Goal: Task Accomplishment & Management: Use online tool/utility

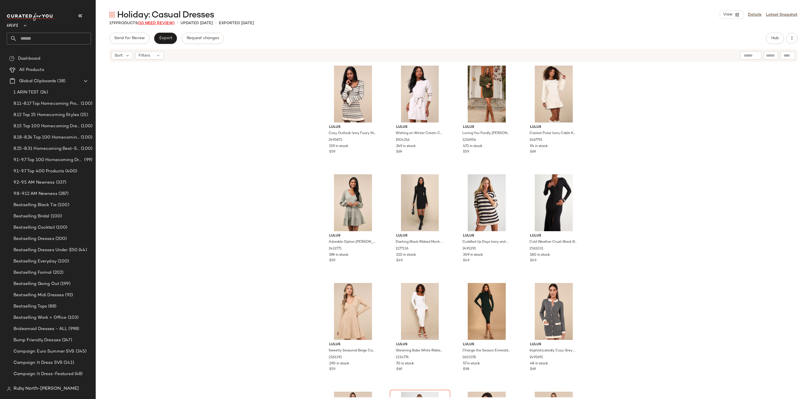
click at [166, 24] on span "(10 Need Review)" at bounding box center [156, 23] width 37 height 4
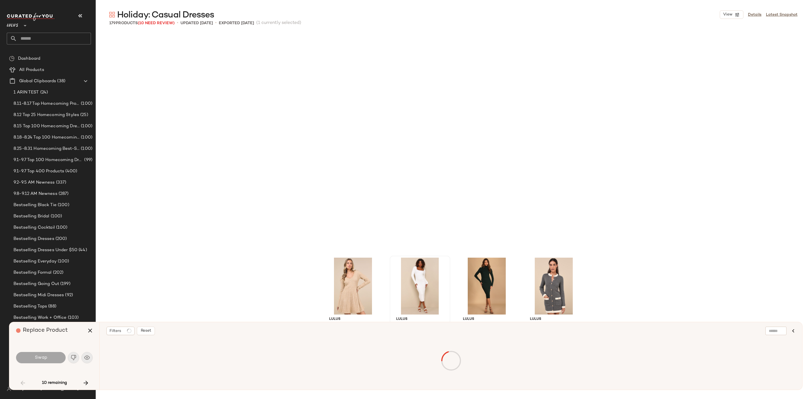
scroll to position [222, 0]
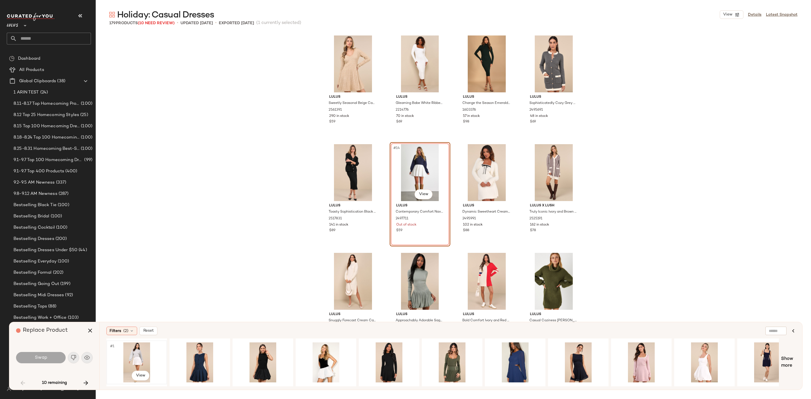
click at [136, 352] on div "#1 View" at bounding box center [136, 363] width 57 height 40
click at [54, 359] on button "Swap" at bounding box center [41, 357] width 50 height 11
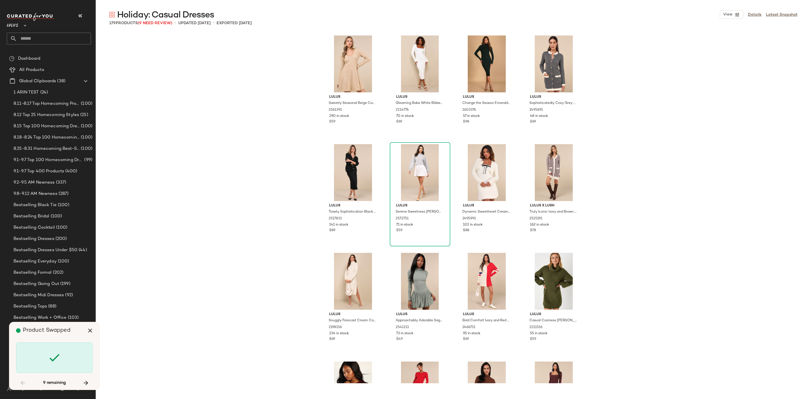
scroll to position [1523, 0]
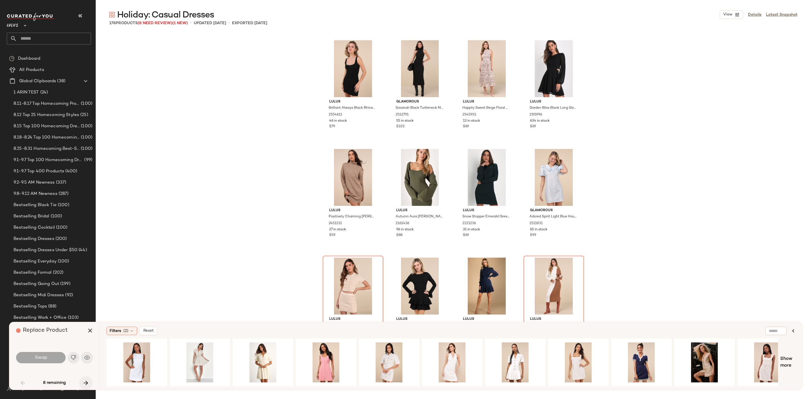
click at [83, 380] on icon "button" at bounding box center [86, 383] width 7 height 7
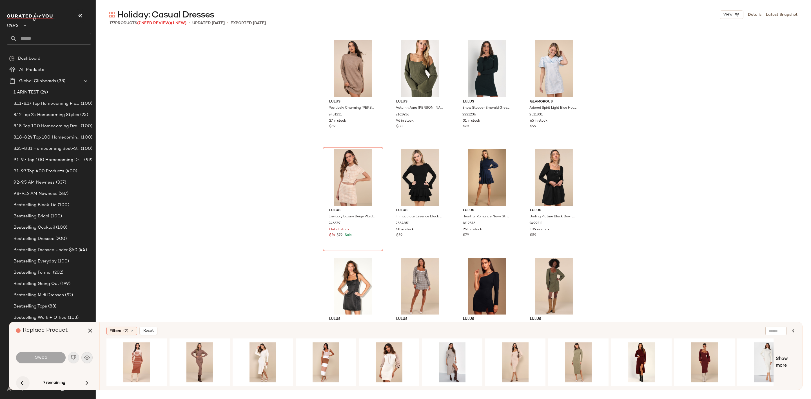
click at [16, 383] on button "button" at bounding box center [23, 383] width 14 height 14
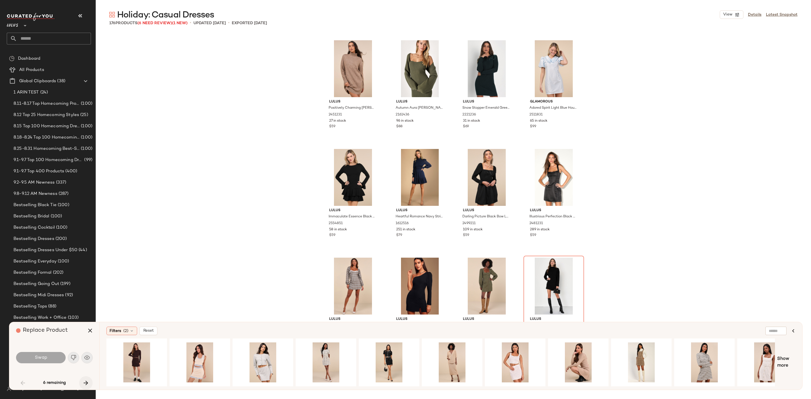
click at [89, 382] on icon "button" at bounding box center [86, 383] width 7 height 7
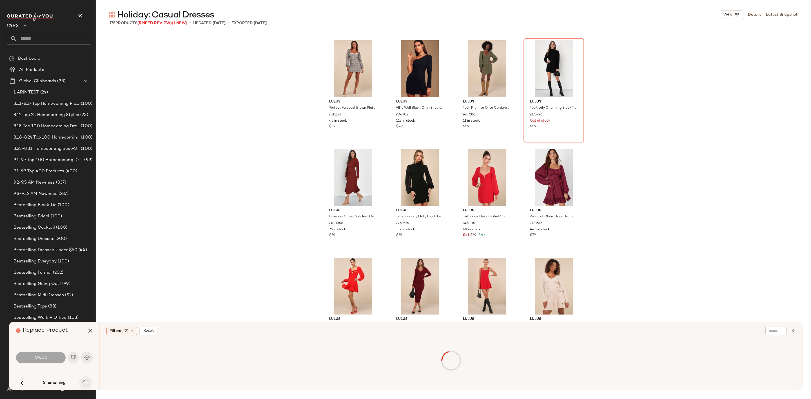
click at [89, 382] on icon "button" at bounding box center [86, 383] width 7 height 7
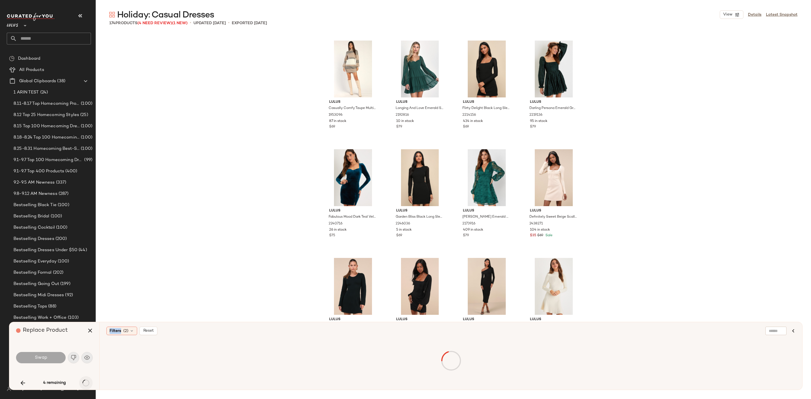
click at [89, 382] on div "4 remaining" at bounding box center [54, 383] width 77 height 14
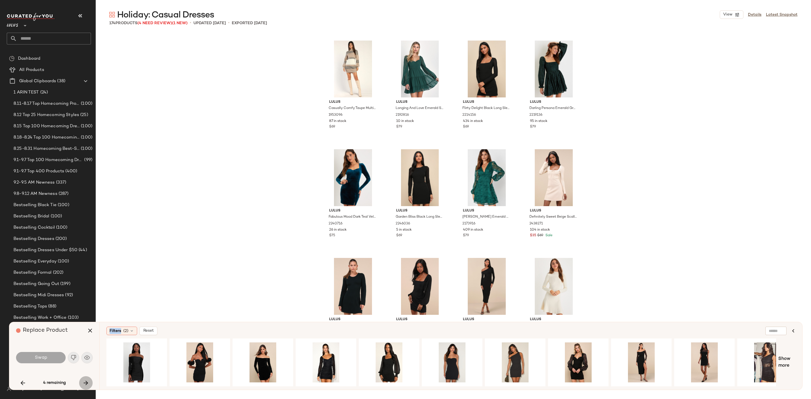
click at [89, 382] on icon "button" at bounding box center [86, 383] width 7 height 7
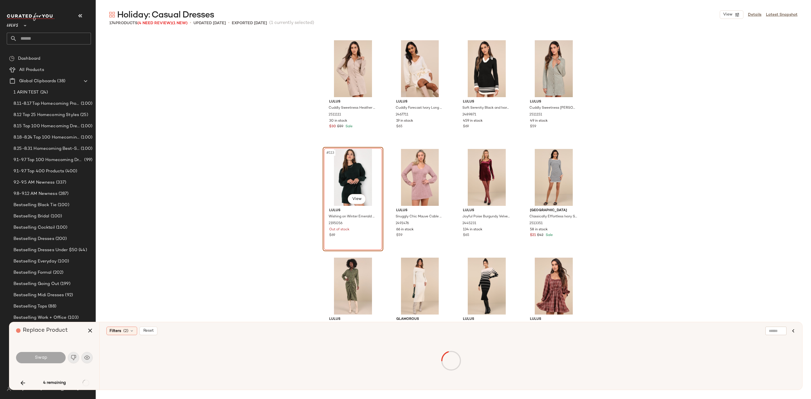
click at [86, 382] on div "4 remaining" at bounding box center [54, 383] width 77 height 14
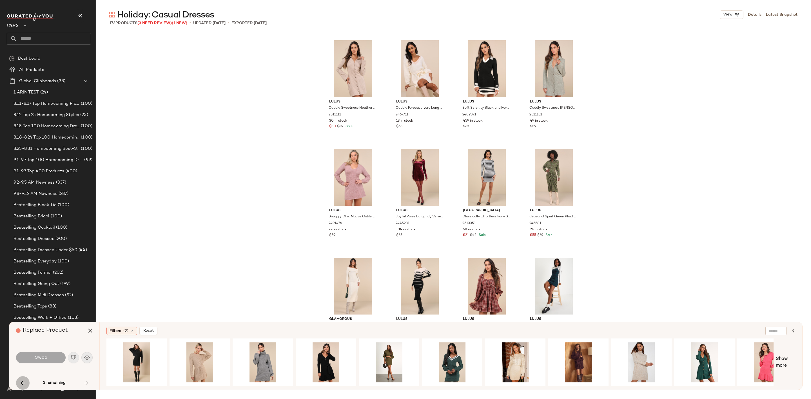
click at [24, 383] on icon "button" at bounding box center [22, 383] width 7 height 7
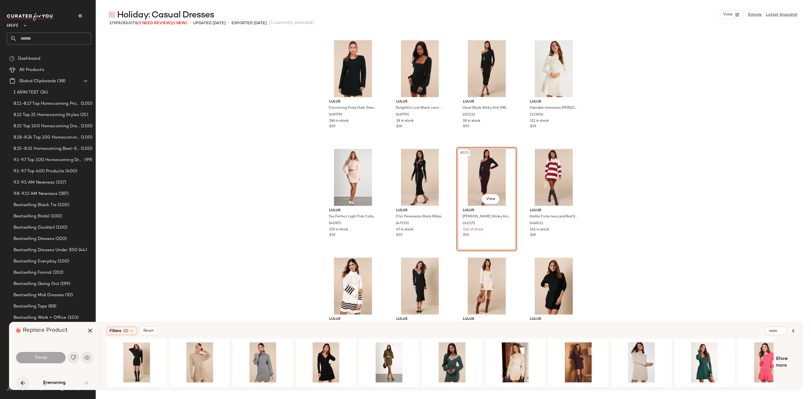
click at [24, 383] on div "3 remaining" at bounding box center [54, 383] width 77 height 14
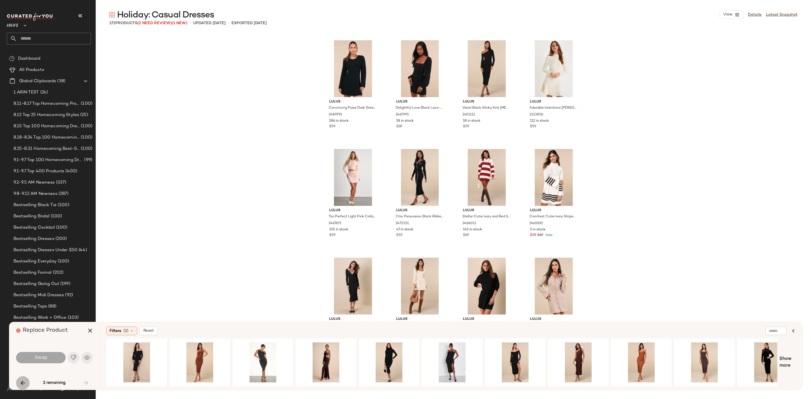
click at [24, 383] on icon "button" at bounding box center [22, 383] width 7 height 7
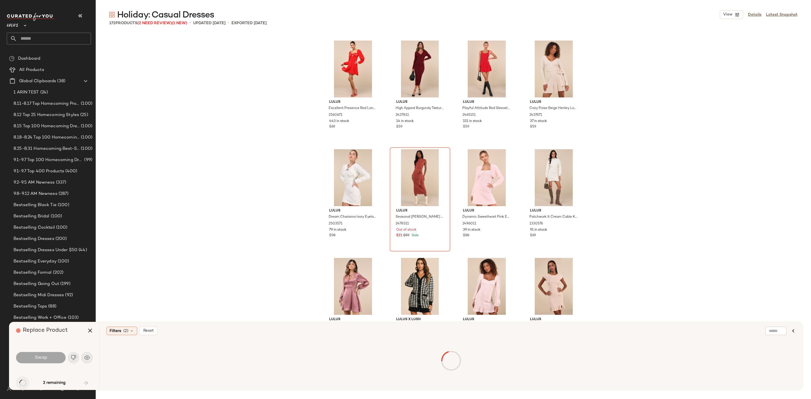
click at [24, 383] on div "2 remaining" at bounding box center [54, 383] width 77 height 14
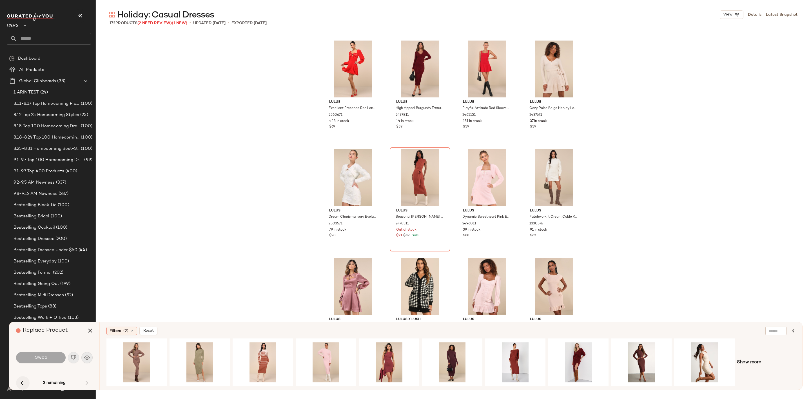
click at [24, 383] on icon "button" at bounding box center [22, 383] width 7 height 7
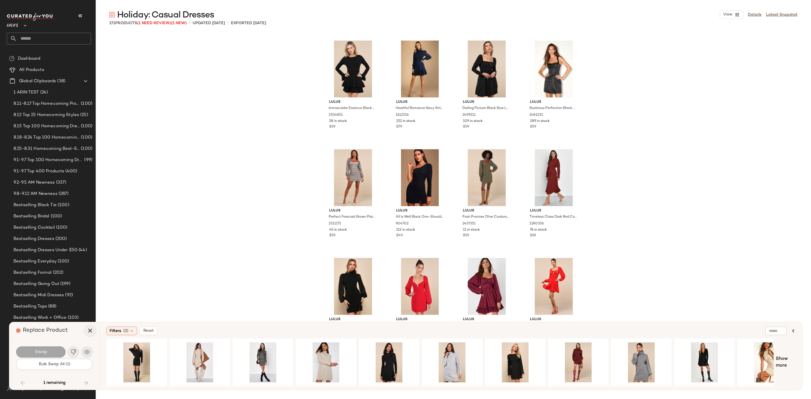
click at [89, 332] on icon "button" at bounding box center [90, 330] width 7 height 7
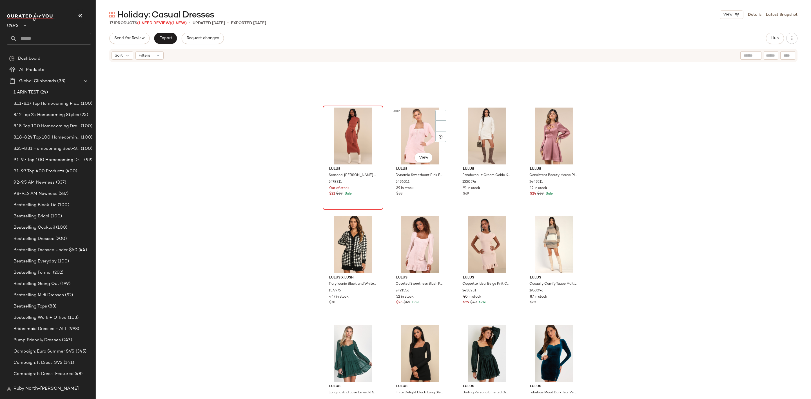
scroll to position [2120, 0]
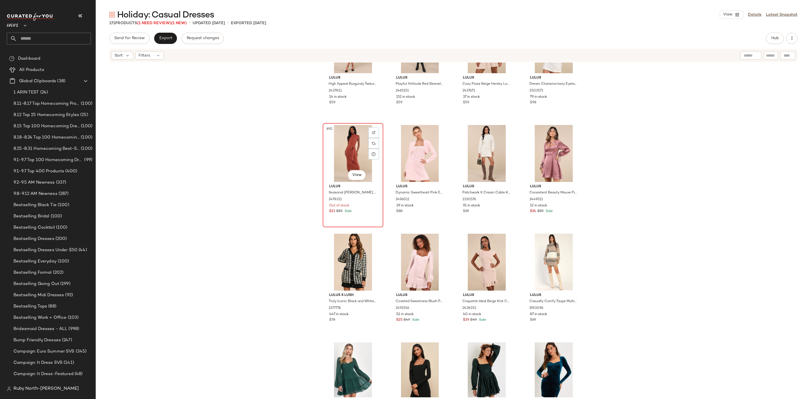
click at [349, 148] on div "#81 View" at bounding box center [353, 153] width 57 height 57
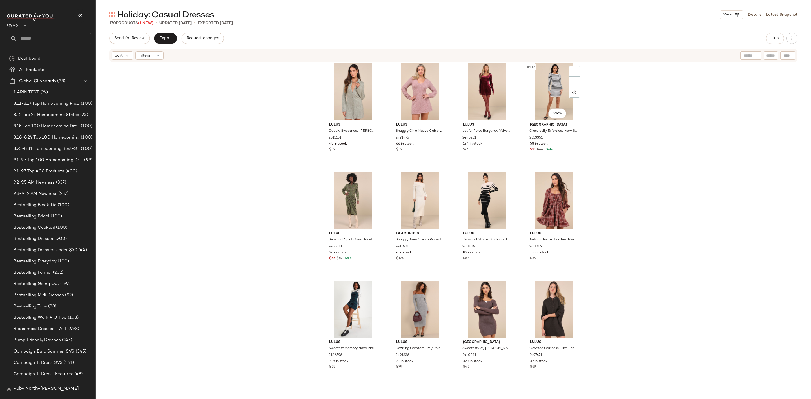
scroll to position [3050, 0]
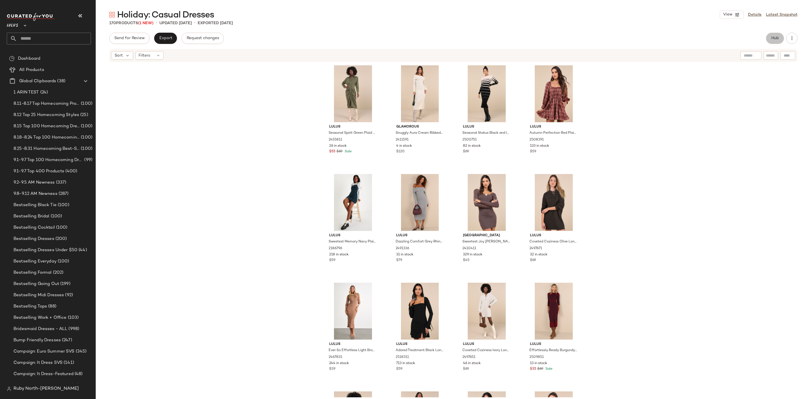
click at [769, 37] on button "Hub" at bounding box center [775, 38] width 18 height 11
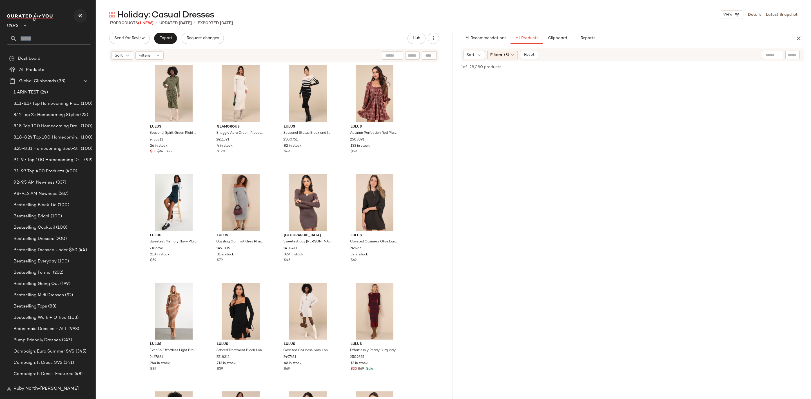
click at [83, 16] on div "Lulus **" at bounding box center [49, 29] width 84 height 32
click at [83, 16] on icon "button" at bounding box center [80, 15] width 7 height 7
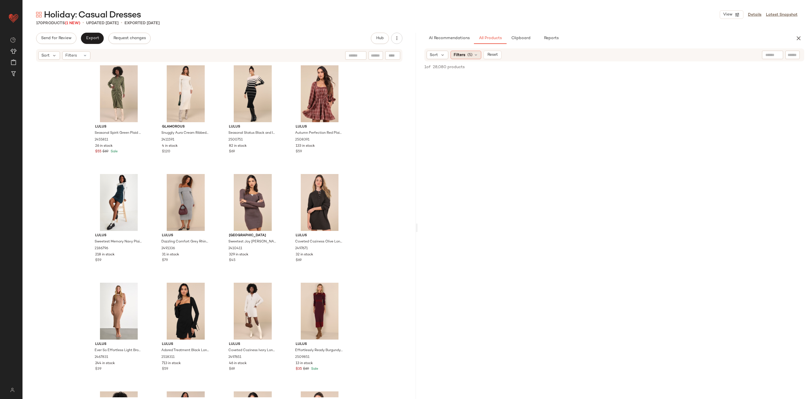
drag, startPoint x: 464, startPoint y: 50, endPoint x: 468, endPoint y: 52, distance: 4.0
click at [468, 52] on div "Filters (5)" at bounding box center [466, 55] width 31 height 8
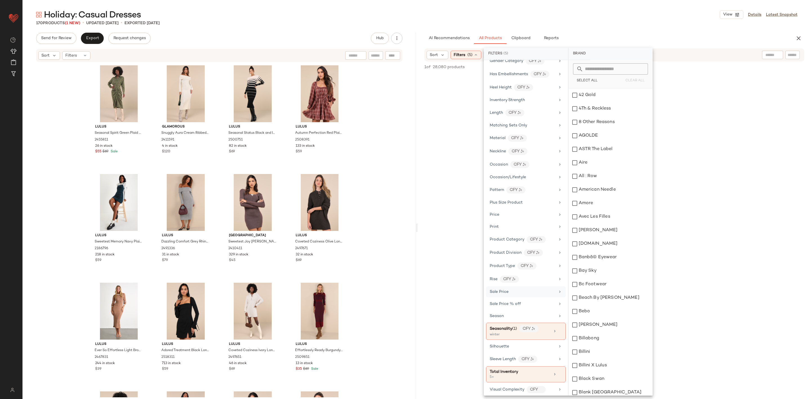
scroll to position [211, 0]
click at [504, 329] on span "Seasonality" at bounding box center [501, 326] width 23 height 4
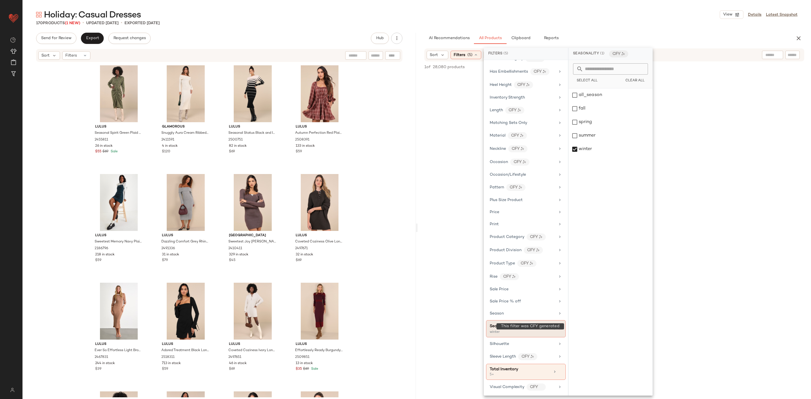
click at [558, 331] on icon at bounding box center [560, 329] width 4 height 4
click at [526, 321] on div "Season" at bounding box center [523, 318] width 66 height 6
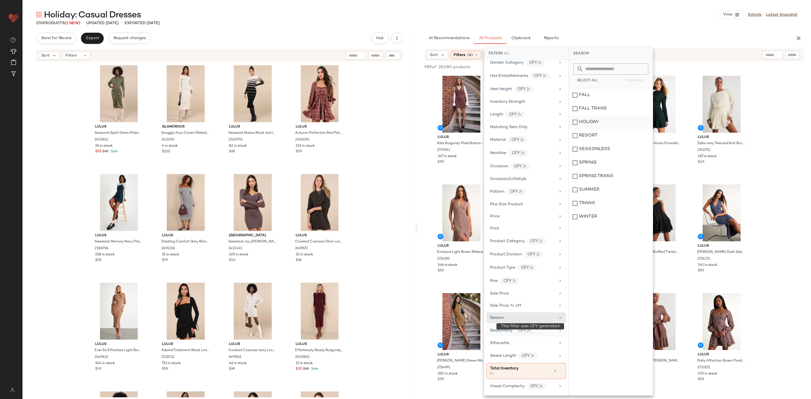
click at [606, 123] on div "HOLIDAY" at bounding box center [611, 123] width 84 height 14
click at [412, 115] on div "Lulus Cuddly Sweetness Heather Green Button-Front Sweater Mini Dress 2511151 49…" at bounding box center [220, 230] width 394 height 335
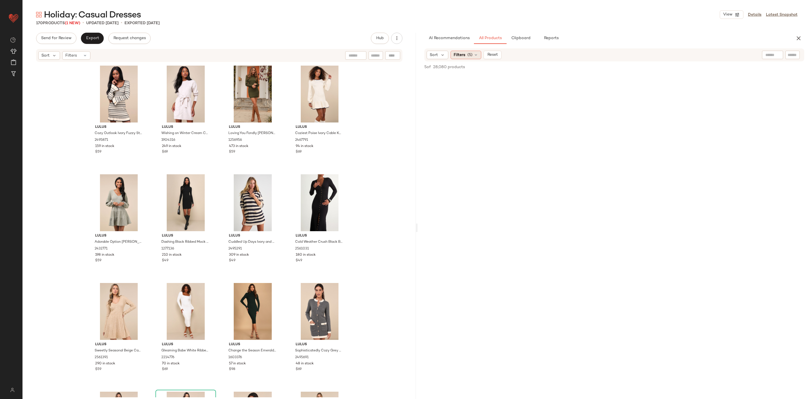
click at [460, 53] on span "Filters" at bounding box center [460, 55] width 12 height 6
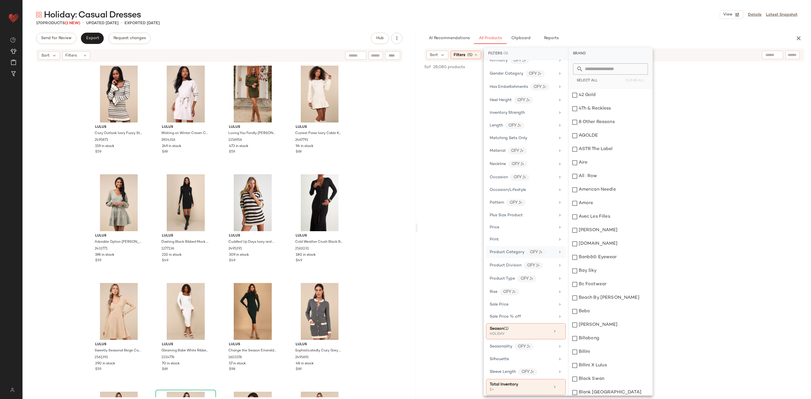
scroll to position [223, 0]
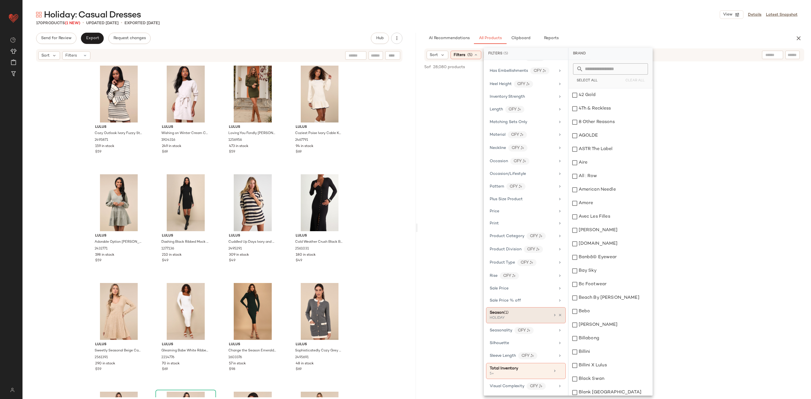
click at [509, 311] on span "(1)" at bounding box center [506, 313] width 5 height 4
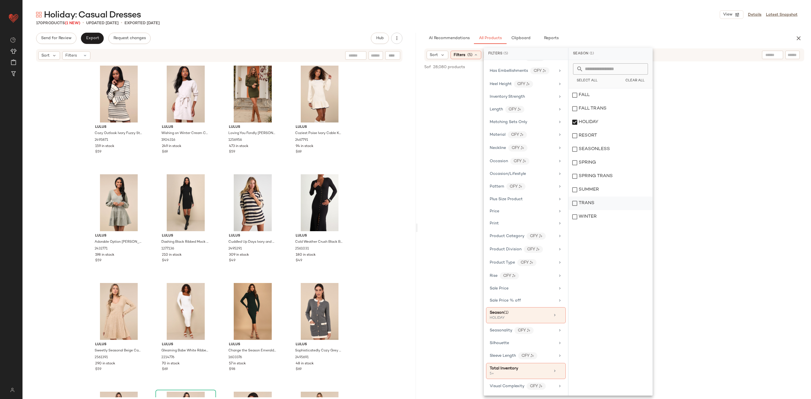
drag, startPoint x: 598, startPoint y: 215, endPoint x: 613, endPoint y: 202, distance: 19.6
click at [597, 215] on div "WINTER" at bounding box center [611, 217] width 84 height 14
click at [697, 175] on div at bounding box center [615, 128] width 394 height 109
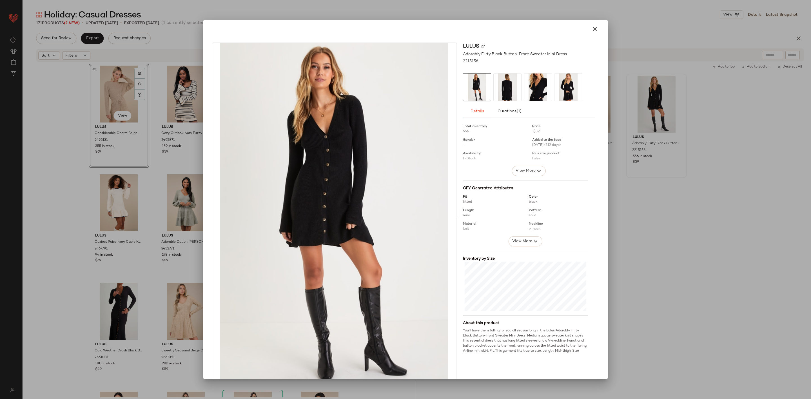
click at [770, 173] on div at bounding box center [405, 199] width 811 height 399
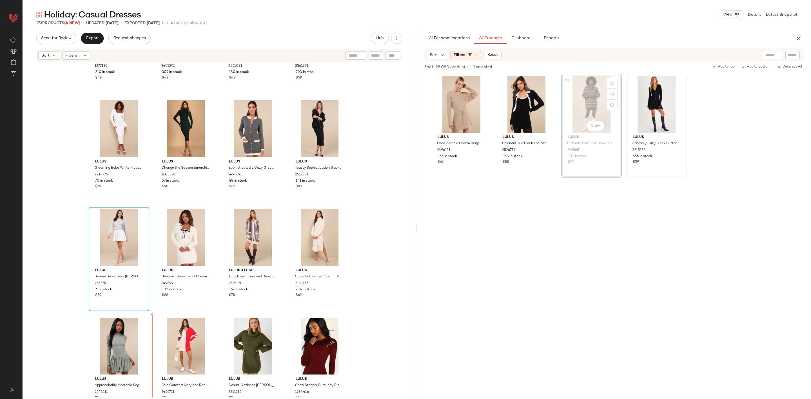
scroll to position [300, 0]
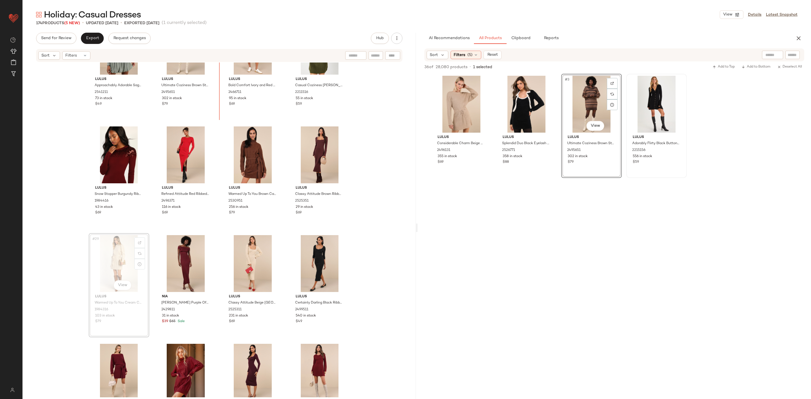
scroll to position [582, 0]
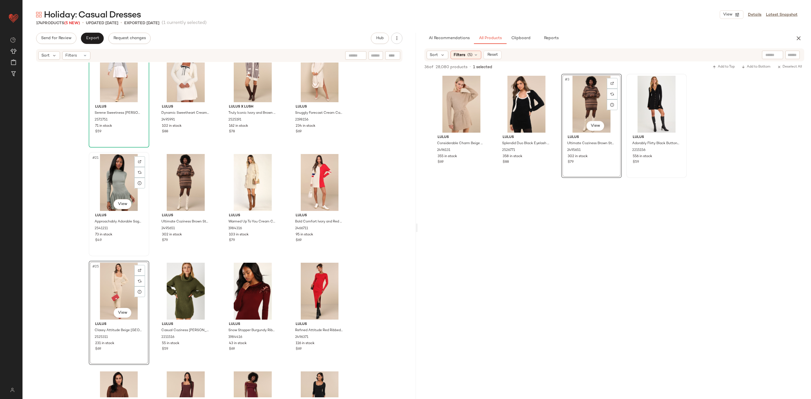
scroll to position [455, 0]
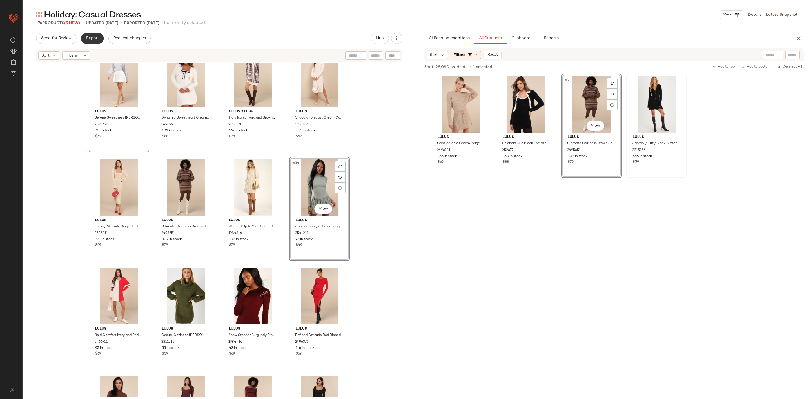
click at [94, 42] on button "Export" at bounding box center [92, 38] width 23 height 11
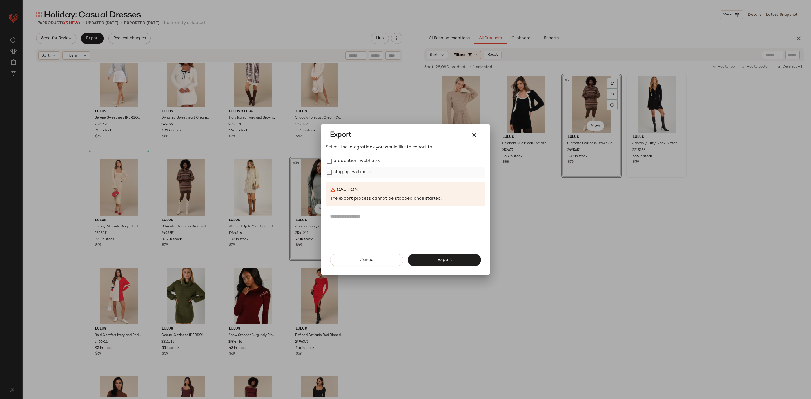
click at [365, 169] on label "staging-webhook" at bounding box center [353, 172] width 39 height 11
drag, startPoint x: 365, startPoint y: 156, endPoint x: 365, endPoint y: 167, distance: 11.0
click at [365, 156] on label "production-webhook" at bounding box center [357, 161] width 46 height 11
click at [435, 260] on button "Export" at bounding box center [444, 260] width 73 height 12
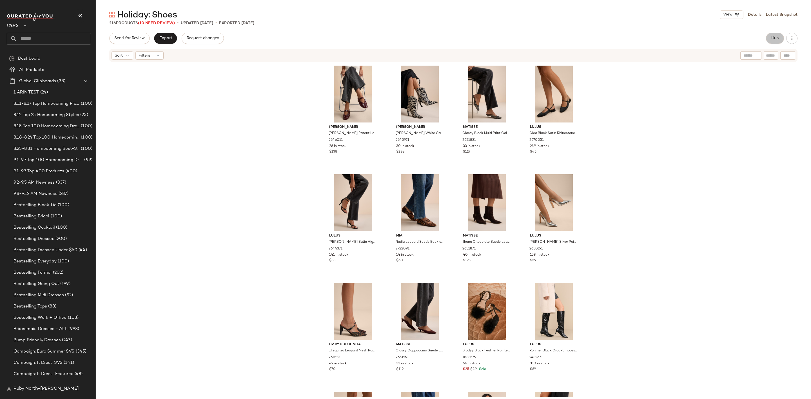
click at [776, 35] on button "Hub" at bounding box center [775, 38] width 18 height 11
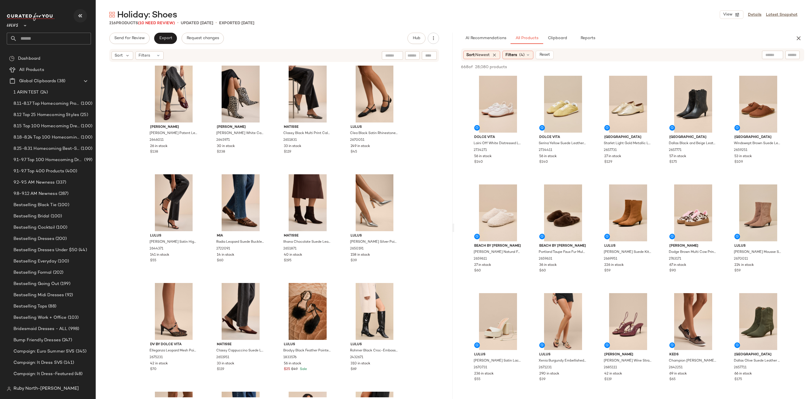
click at [77, 11] on button "button" at bounding box center [81, 16] width 14 height 14
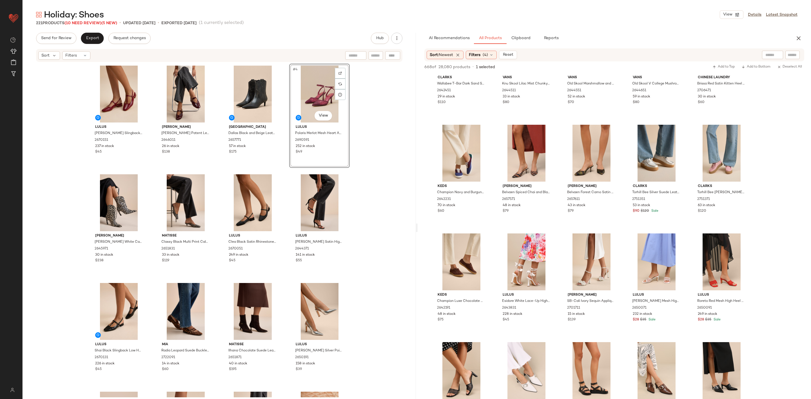
scroll to position [2198, 0]
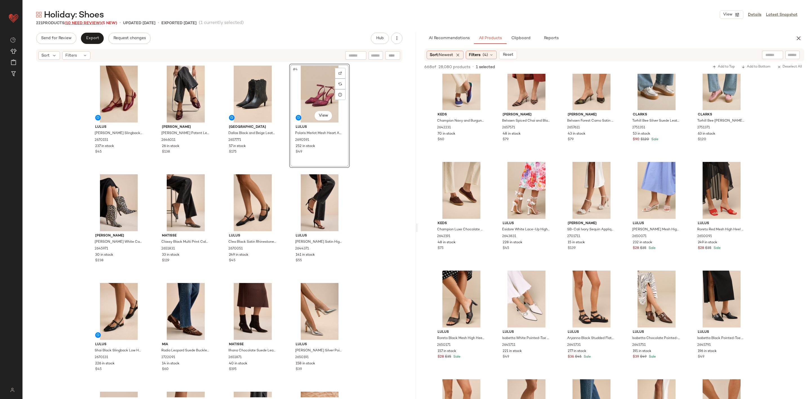
click at [80, 22] on span "(10 Need Review)" at bounding box center [83, 23] width 37 height 4
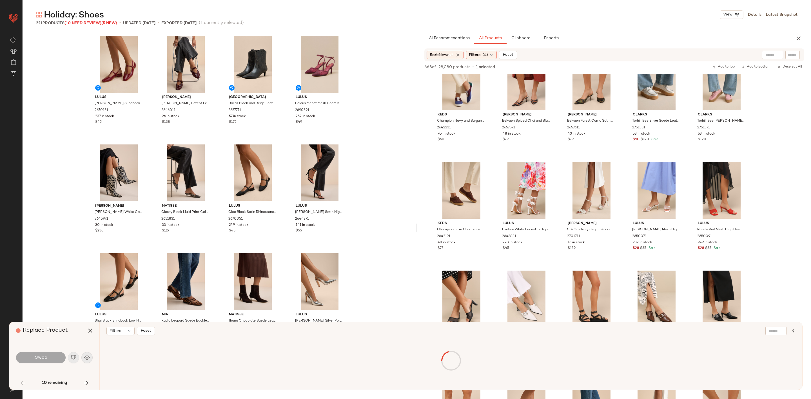
scroll to position [1414, 0]
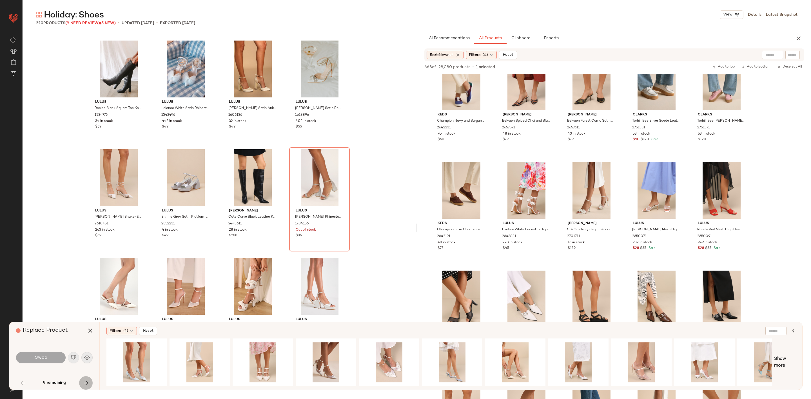
click at [83, 382] on icon "button" at bounding box center [86, 383] width 7 height 7
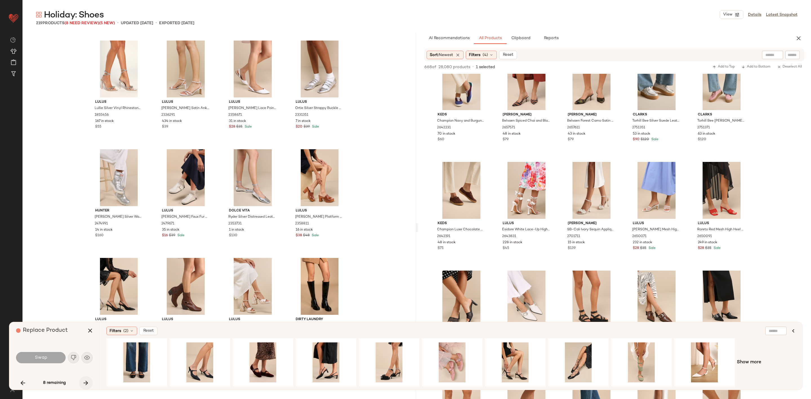
click at [83, 382] on icon "button" at bounding box center [86, 383] width 7 height 7
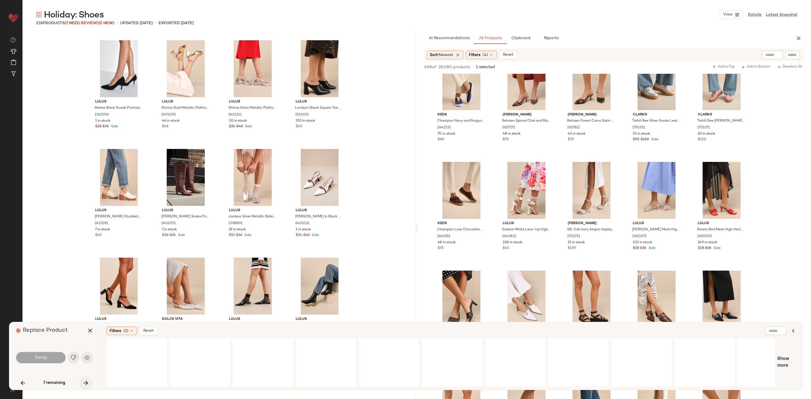
click at [83, 382] on icon "button" at bounding box center [86, 383] width 7 height 7
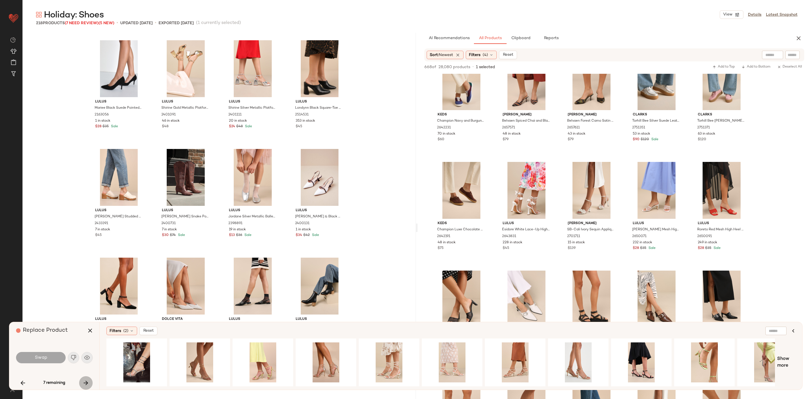
scroll to position [4568, 0]
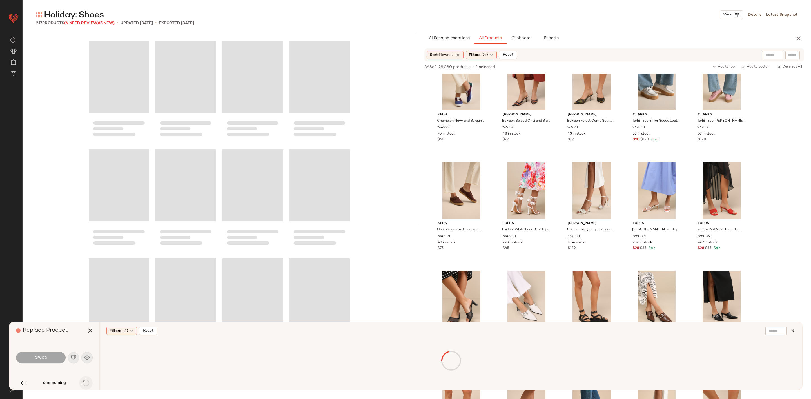
click at [83, 382] on div "6 remaining" at bounding box center [54, 383] width 77 height 14
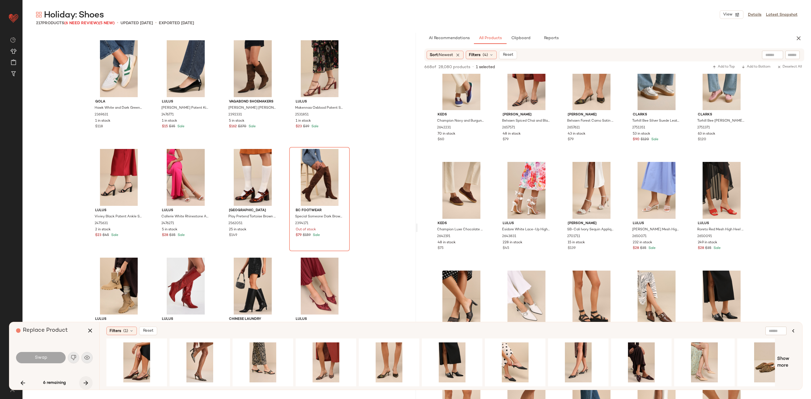
click at [83, 382] on icon "button" at bounding box center [86, 383] width 7 height 7
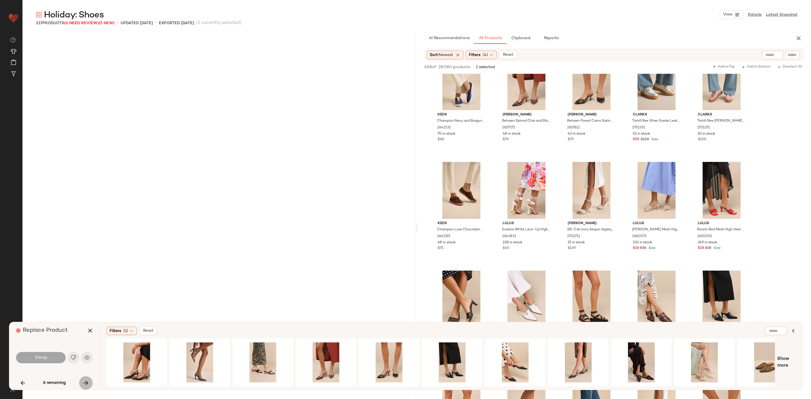
scroll to position [5112, 0]
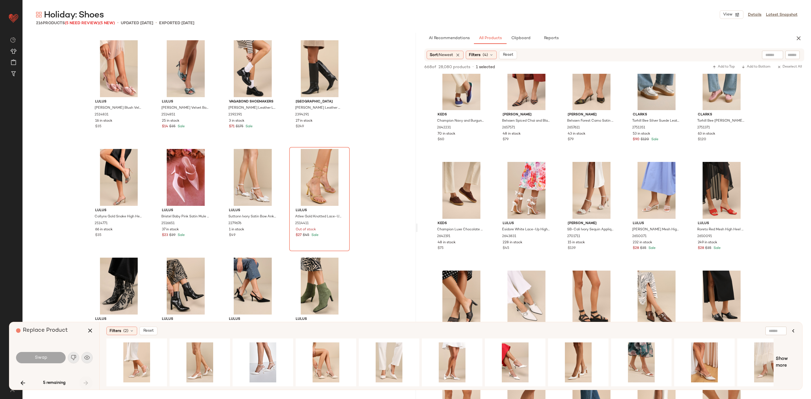
click at [83, 382] on div "5 remaining" at bounding box center [54, 383] width 77 height 14
click at [20, 381] on button "button" at bounding box center [23, 383] width 14 height 14
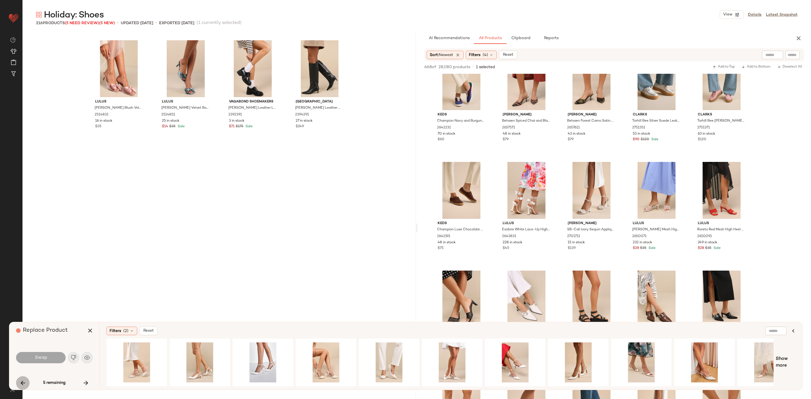
scroll to position [4568, 0]
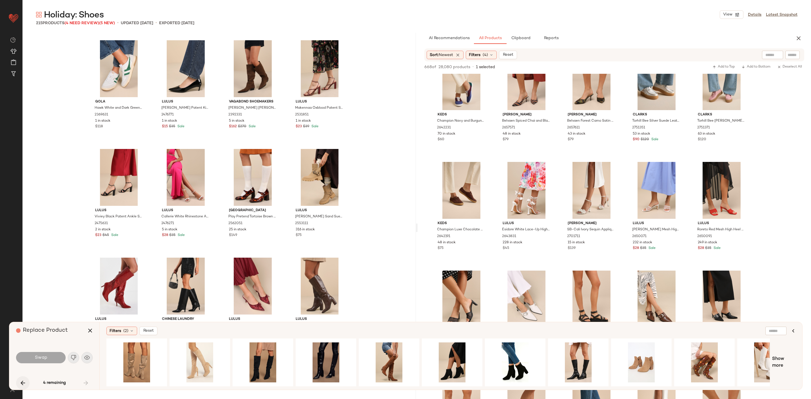
click at [21, 380] on icon "button" at bounding box center [22, 383] width 7 height 7
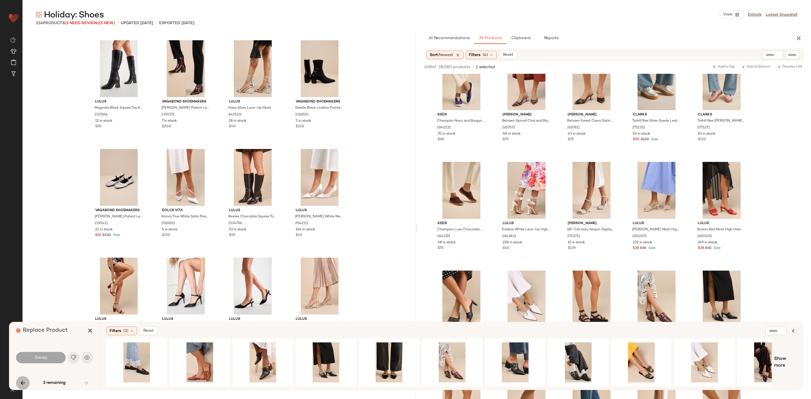
click at [21, 380] on icon "button" at bounding box center [22, 383] width 7 height 7
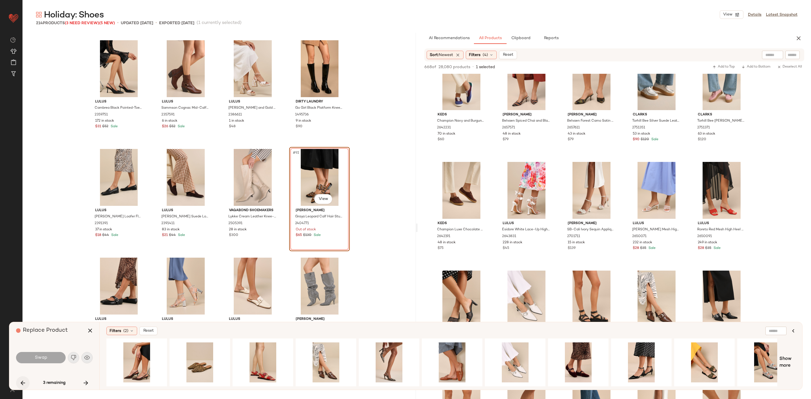
click at [21, 380] on icon "button" at bounding box center [22, 383] width 7 height 7
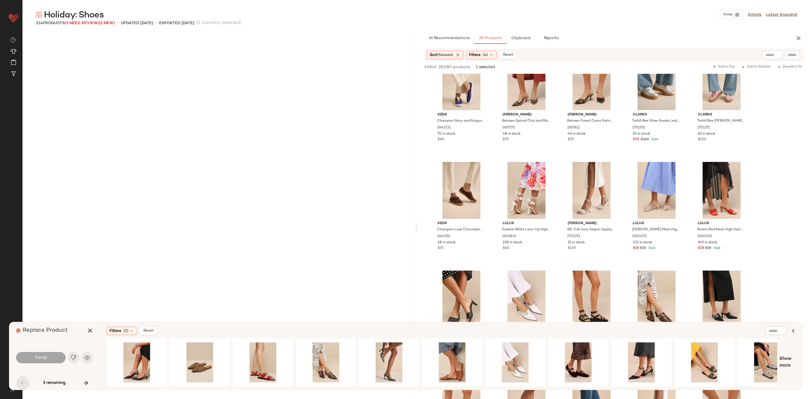
scroll to position [1414, 0]
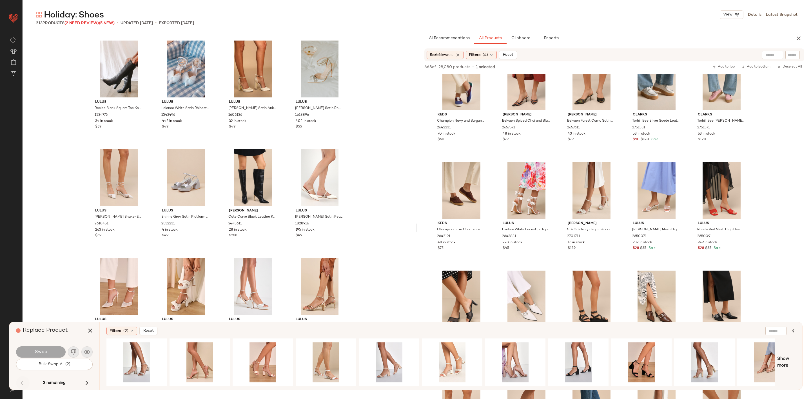
click at [21, 380] on div "2 remaining" at bounding box center [54, 383] width 77 height 14
click at [81, 381] on button "button" at bounding box center [86, 383] width 14 height 14
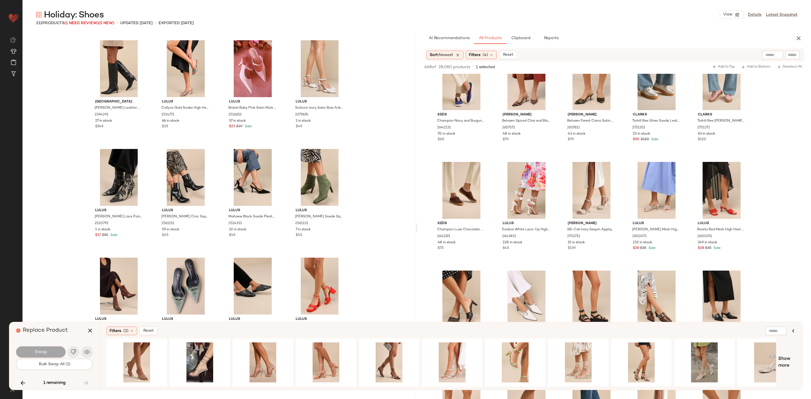
click at [81, 381] on div "1 remaining" at bounding box center [54, 383] width 77 height 14
click at [24, 382] on icon "button" at bounding box center [22, 383] width 7 height 7
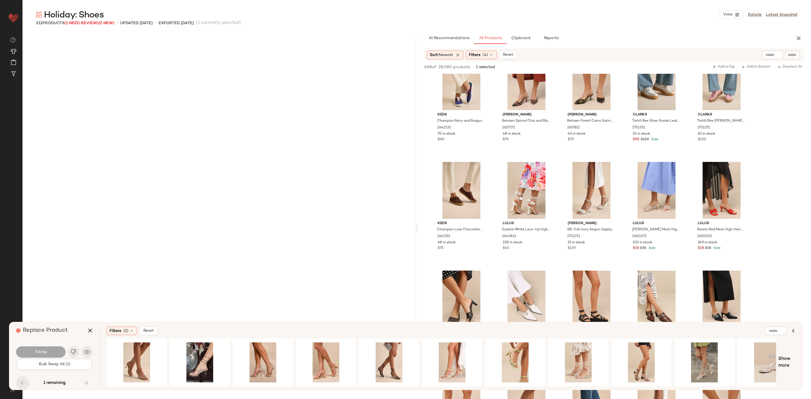
scroll to position [2284, 0]
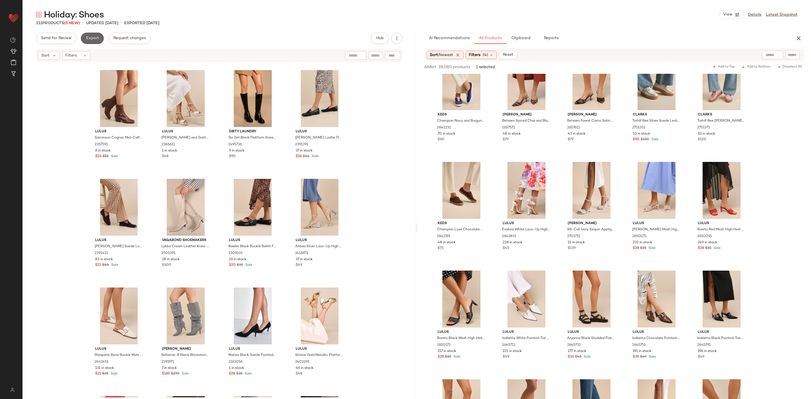
click at [96, 35] on button "Export" at bounding box center [92, 38] width 23 height 11
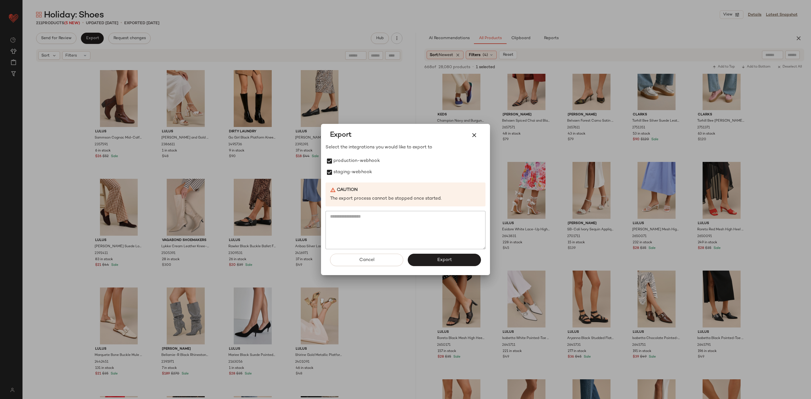
click at [456, 255] on button "Export" at bounding box center [444, 260] width 73 height 12
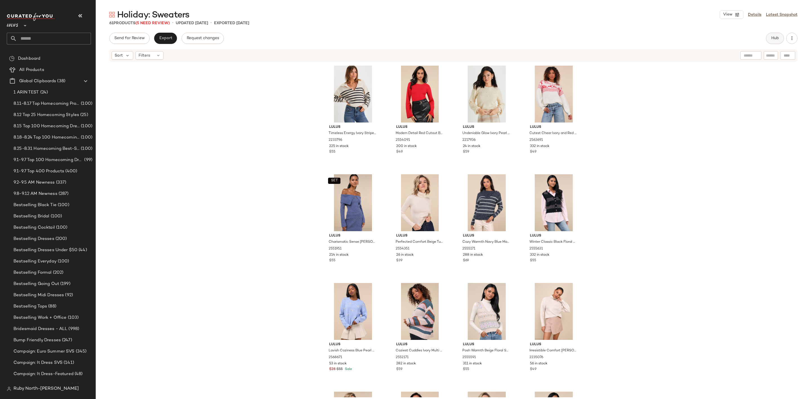
click at [774, 38] on span "Hub" at bounding box center [775, 38] width 8 height 5
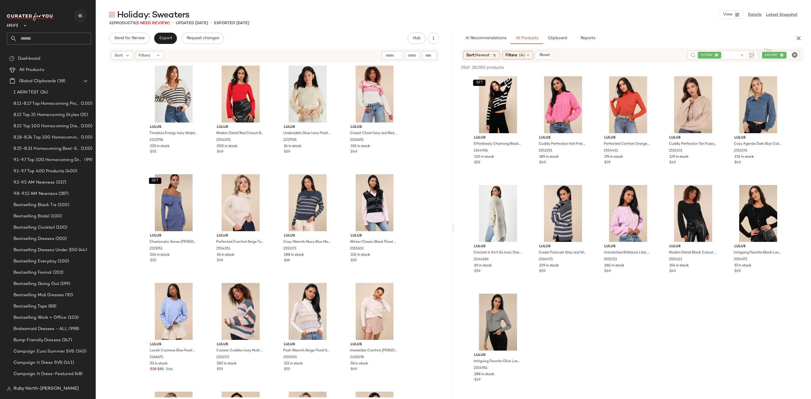
click at [79, 14] on icon "button" at bounding box center [80, 15] width 7 height 7
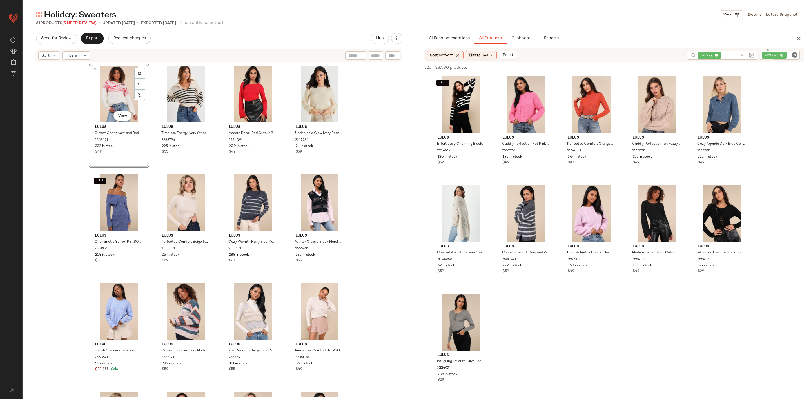
click at [86, 19] on span "Holiday: Sweaters" at bounding box center [80, 15] width 72 height 11
click at [85, 24] on span "(5 Need Review)" at bounding box center [79, 23] width 34 height 4
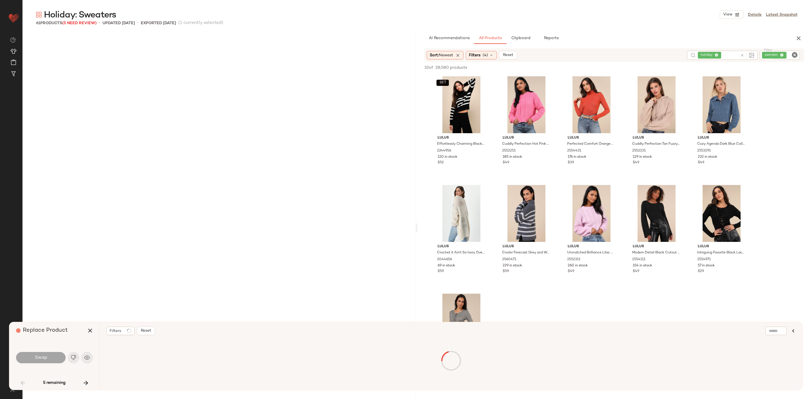
scroll to position [761, 0]
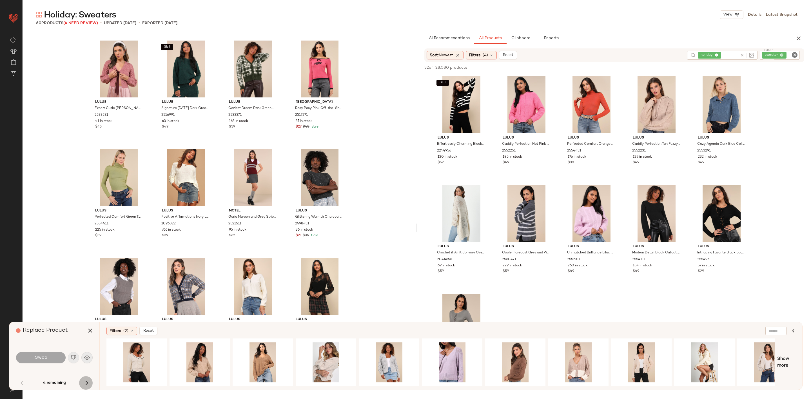
click at [87, 381] on icon "button" at bounding box center [86, 383] width 7 height 7
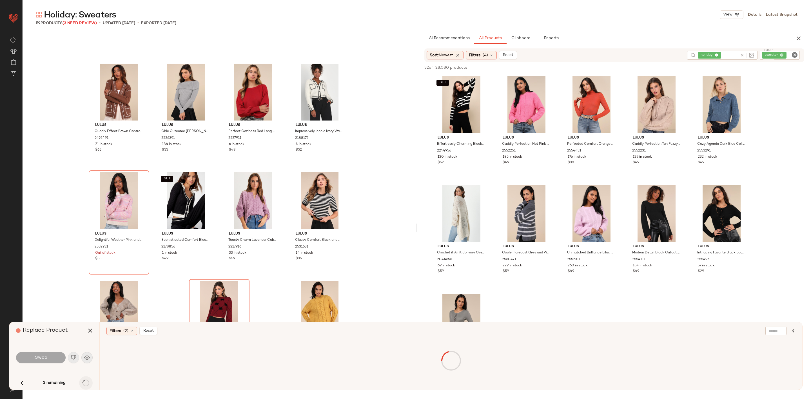
click at [87, 381] on div "3 remaining" at bounding box center [54, 383] width 77 height 14
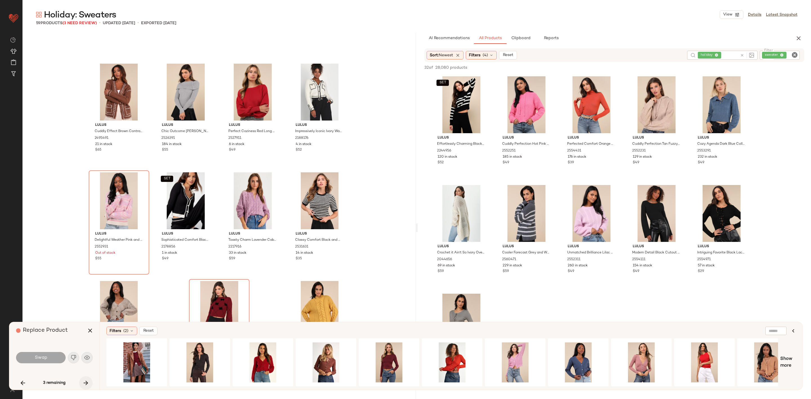
click at [87, 381] on icon "button" at bounding box center [86, 383] width 7 height 7
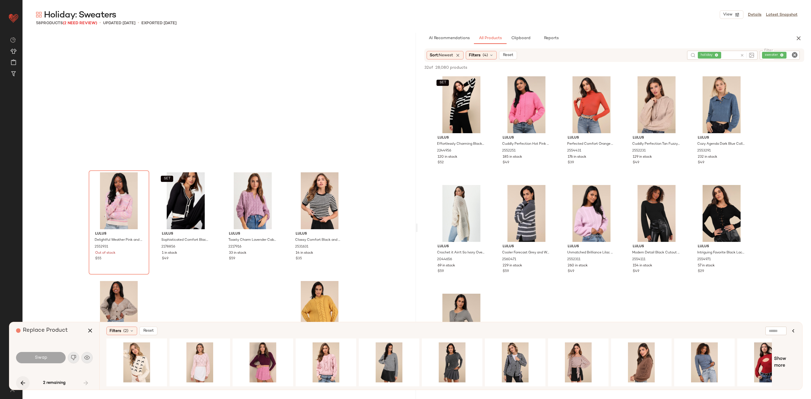
click at [21, 383] on icon "button" at bounding box center [22, 383] width 7 height 7
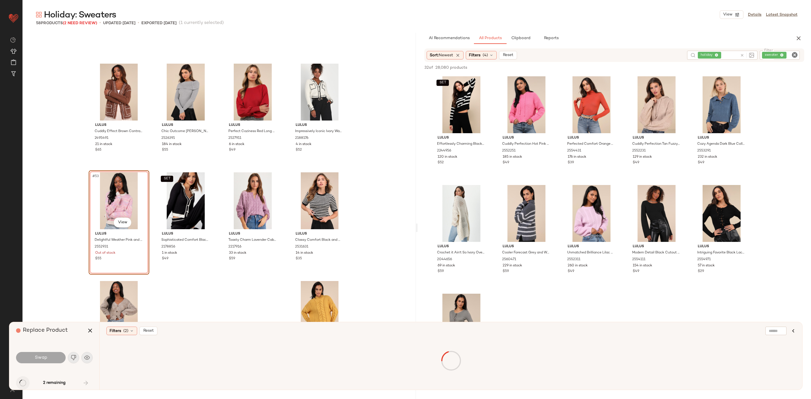
click at [21, 383] on div "2 remaining" at bounding box center [54, 383] width 77 height 14
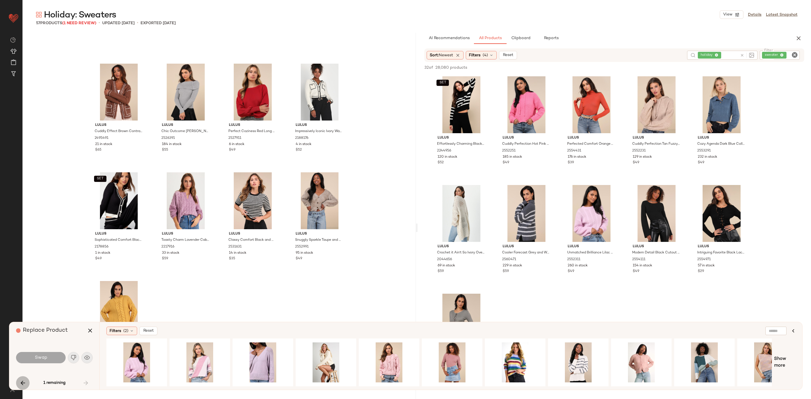
click at [25, 383] on icon "button" at bounding box center [22, 383] width 7 height 7
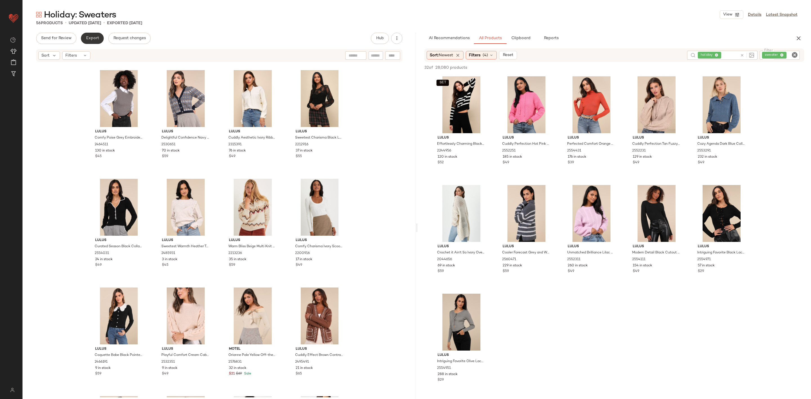
click at [93, 35] on button "Export" at bounding box center [92, 38] width 23 height 11
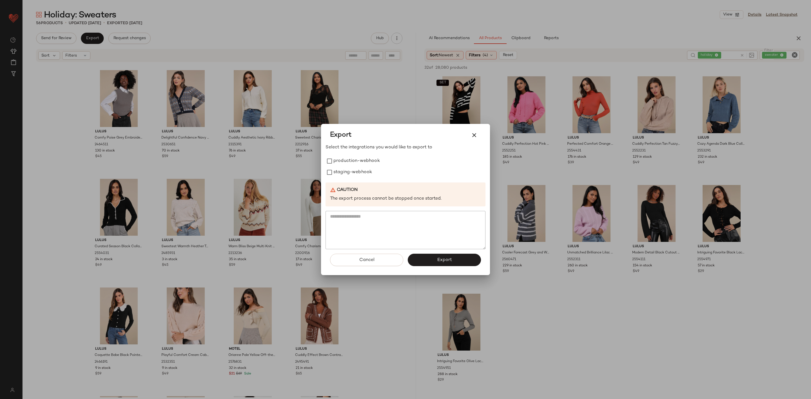
click at [365, 152] on div "Select the integrations you would like to export to production-webhook staging-…" at bounding box center [406, 196] width 160 height 105
click at [362, 158] on label "production-webhook" at bounding box center [357, 161] width 46 height 11
click at [368, 173] on label "staging-webhook" at bounding box center [353, 172] width 39 height 11
click at [434, 266] on div "Cancel Export" at bounding box center [406, 262] width 160 height 26
click at [434, 264] on button "Export" at bounding box center [444, 260] width 73 height 12
